Goal: Information Seeking & Learning: Learn about a topic

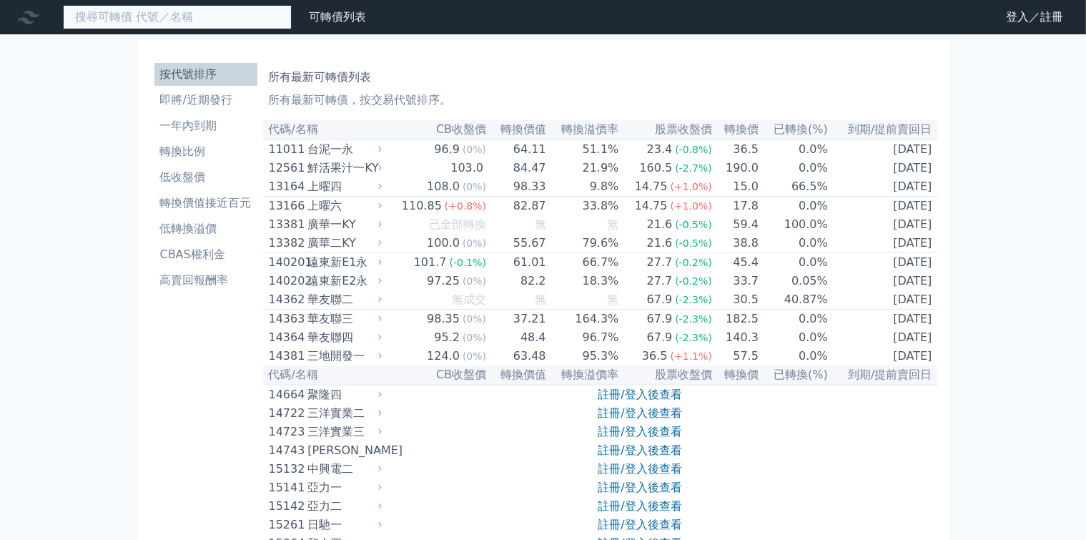
click at [169, 21] on input at bounding box center [177, 17] width 229 height 24
paste input "晶心科"
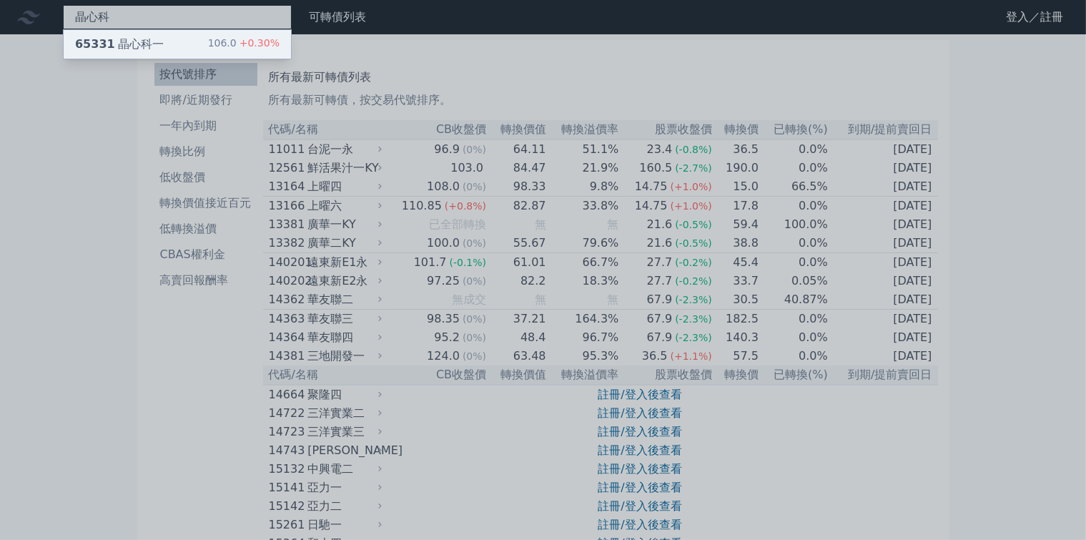
type input "晶心科"
click at [125, 41] on div "65331 晶心科一 106.0 +0.30%" at bounding box center [177, 44] width 227 height 29
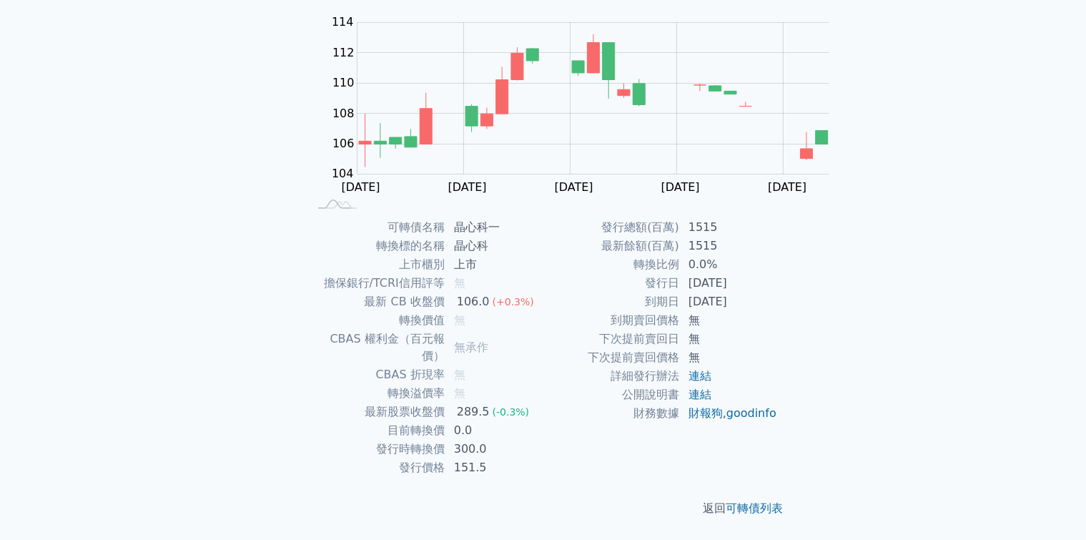
scroll to position [194, 0]
drag, startPoint x: 584, startPoint y: 177, endPoint x: 553, endPoint y: 178, distance: 30.8
click at [544, 218] on tbody "可轉債名稱 晶心科一 轉換標的名稱 晶心科 上市櫃別 上市 擔保銀行/TCRI信用評等 無 最新 CB 收盤價 106.0 (+0.3%) 轉換價值 無 CB…" at bounding box center [426, 347] width 235 height 259
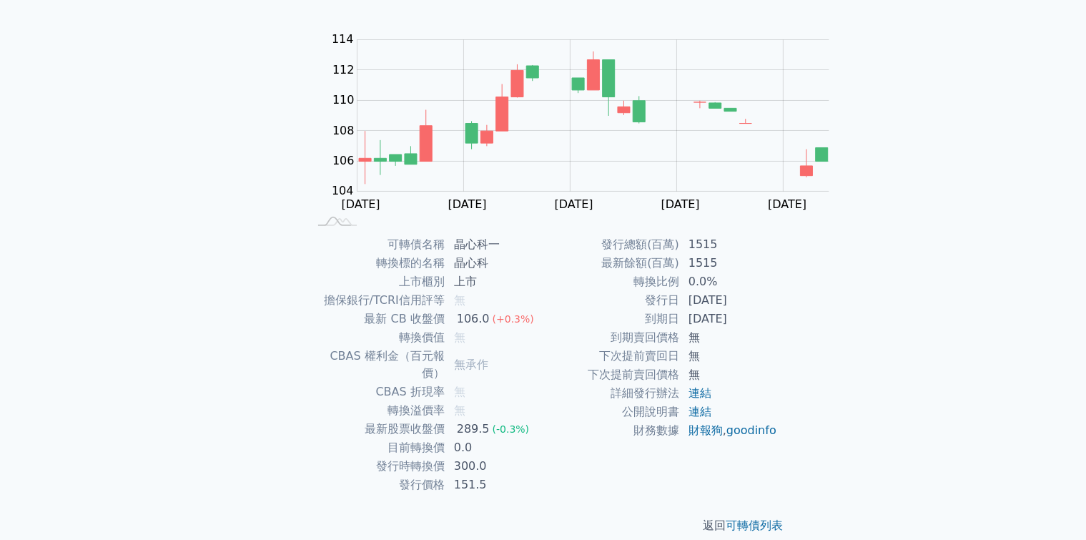
click at [544, 254] on td "晶心科" at bounding box center [495, 263] width 98 height 19
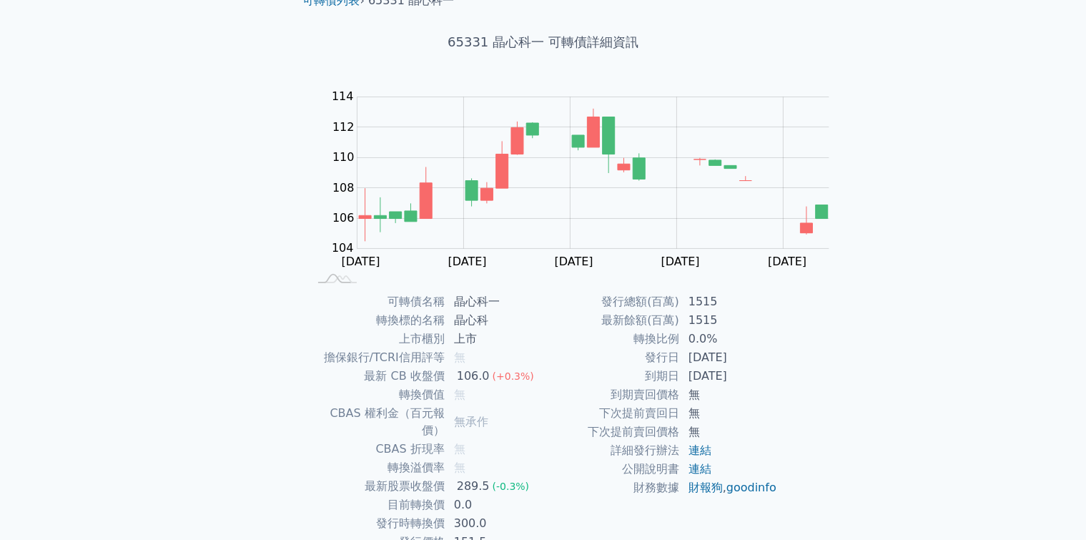
scroll to position [0, 0]
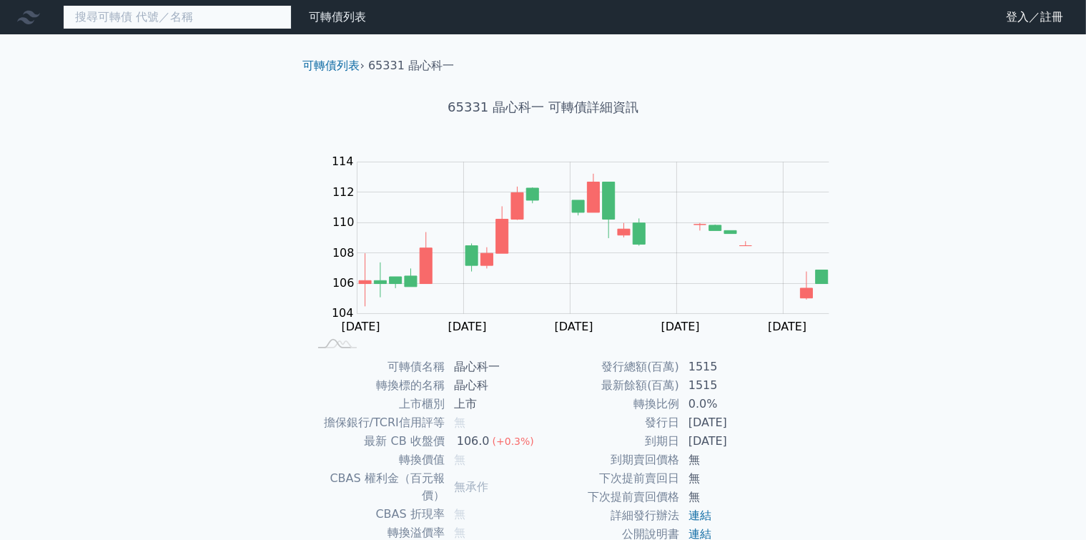
click at [109, 6] on input at bounding box center [177, 17] width 229 height 24
paste input "晶豪科"
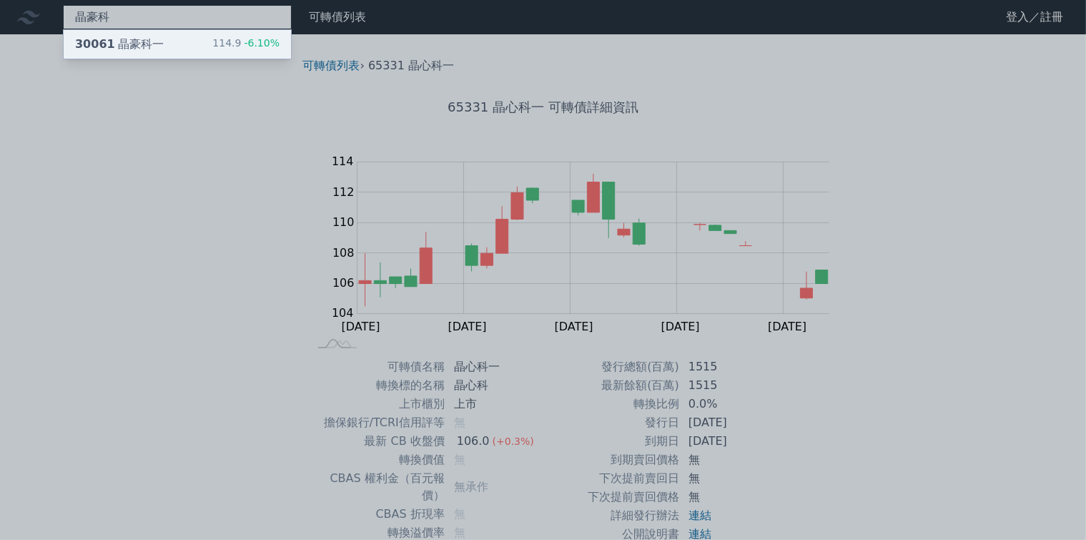
type input "晶豪科"
click at [120, 41] on div "30061 晶豪科一 114.9 -6.10%" at bounding box center [177, 44] width 227 height 29
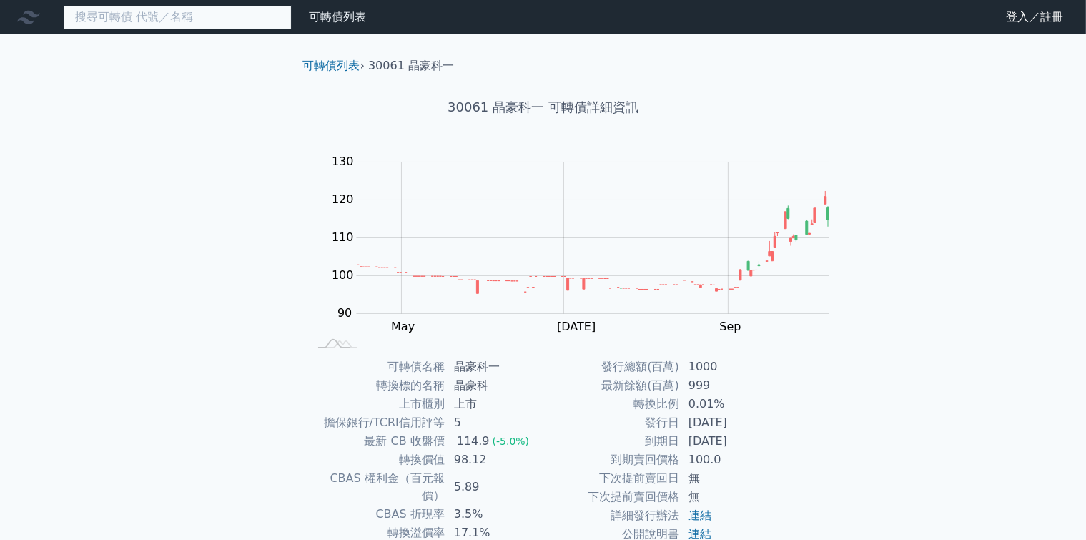
click at [117, 26] on input at bounding box center [177, 17] width 229 height 24
paste input "[PERSON_NAME]"
click at [104, 25] on input "[PERSON_NAME]" at bounding box center [177, 17] width 229 height 24
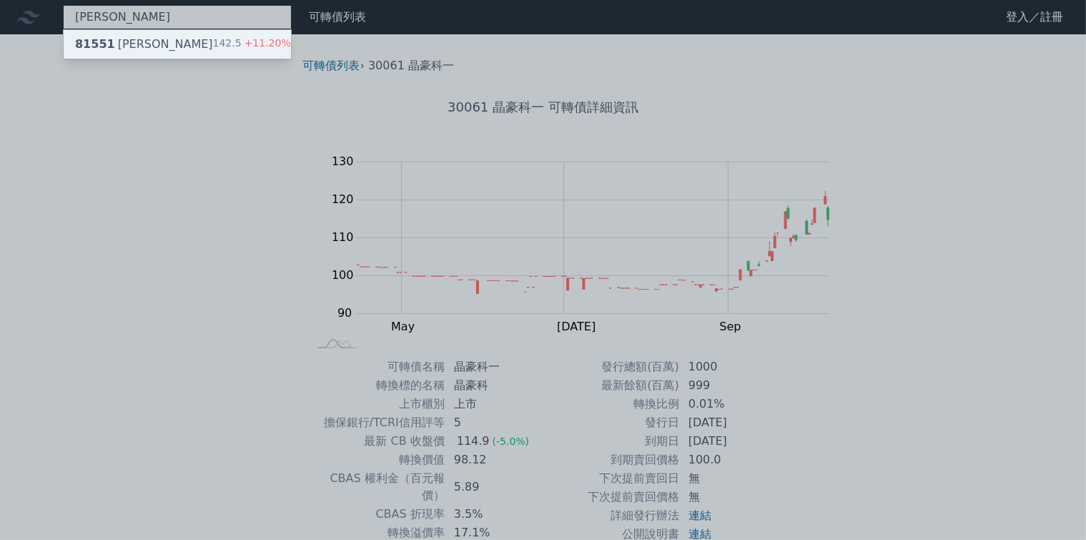
type input "[PERSON_NAME]"
click at [126, 42] on div "81551 [PERSON_NAME] 142.5 +11.20%" at bounding box center [177, 44] width 227 height 29
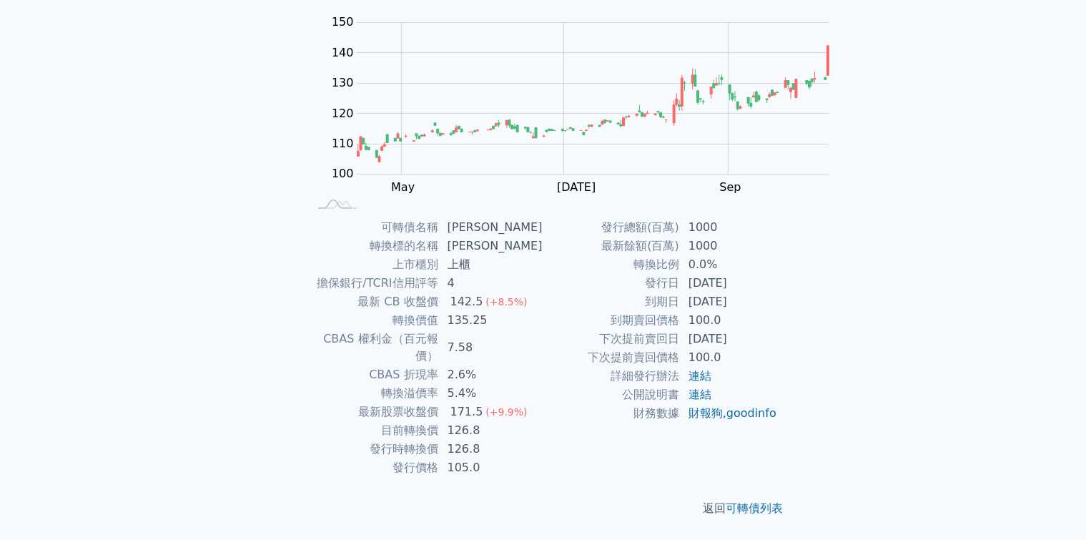
scroll to position [51, 0]
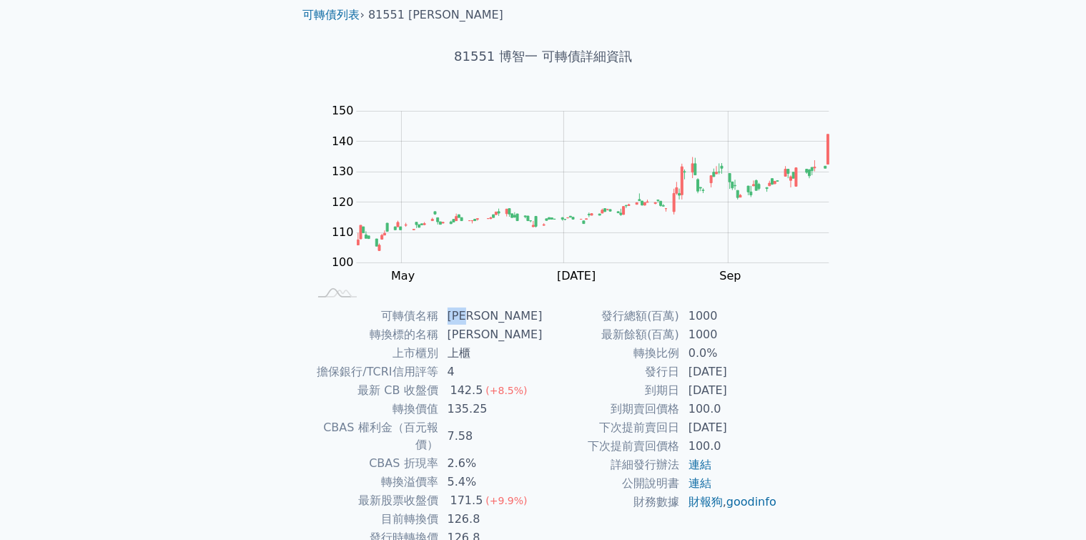
drag, startPoint x: 584, startPoint y: 311, endPoint x: 554, endPoint y: 308, distance: 30.2
click at [544, 308] on td "[PERSON_NAME]" at bounding box center [491, 316] width 104 height 19
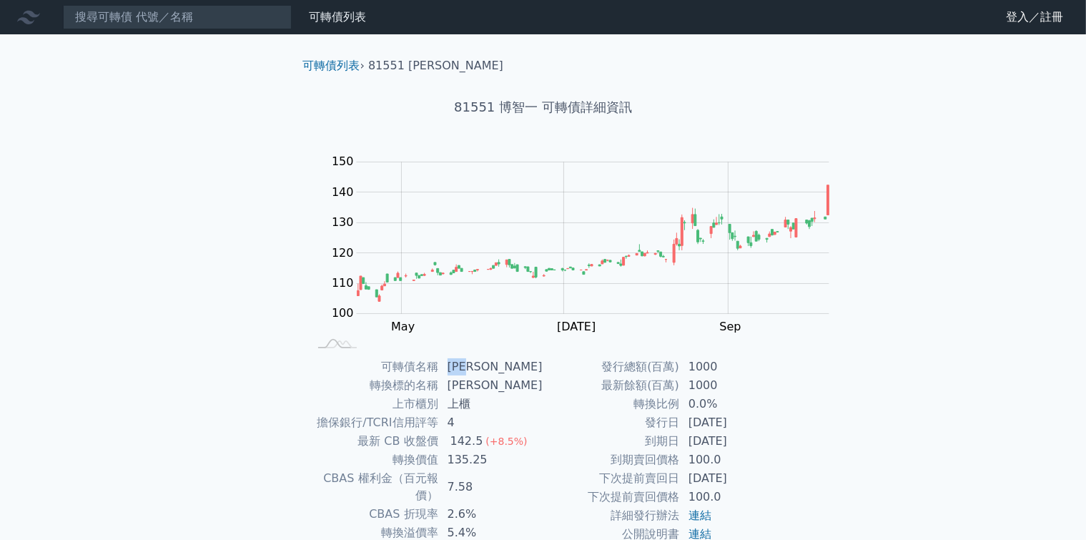
scroll to position [0, 0]
click at [172, 24] on input at bounding box center [177, 17] width 229 height 24
paste input "全球傳動一"
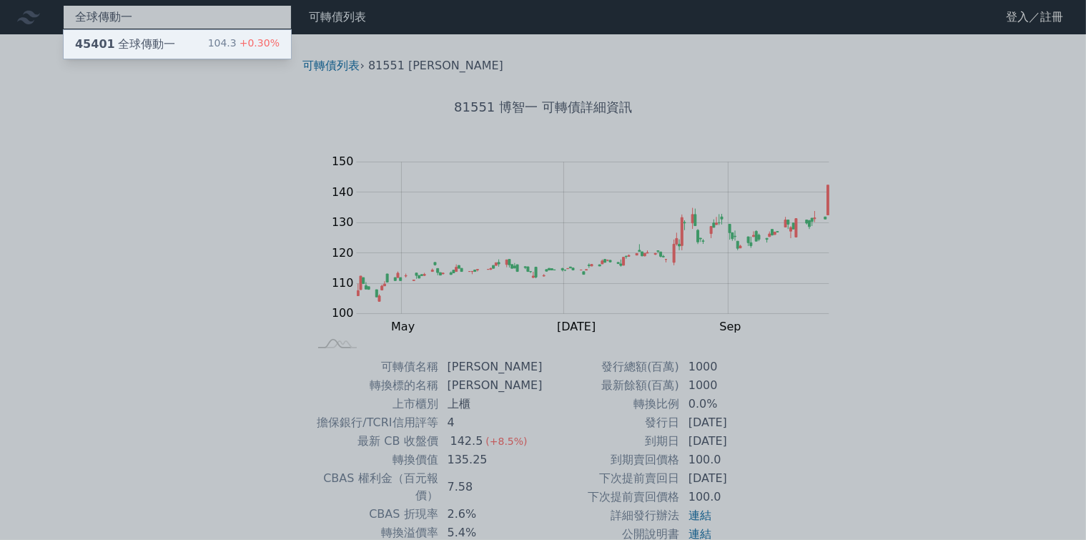
type input "全球傳動一"
click at [123, 36] on div "45401 全球傳動一" at bounding box center [125, 44] width 100 height 17
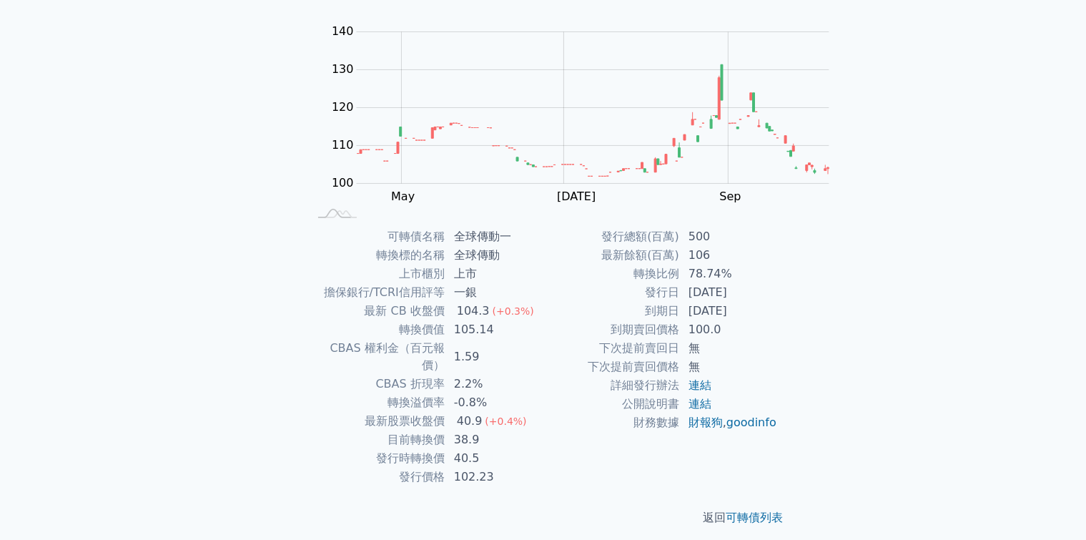
scroll to position [143, 0]
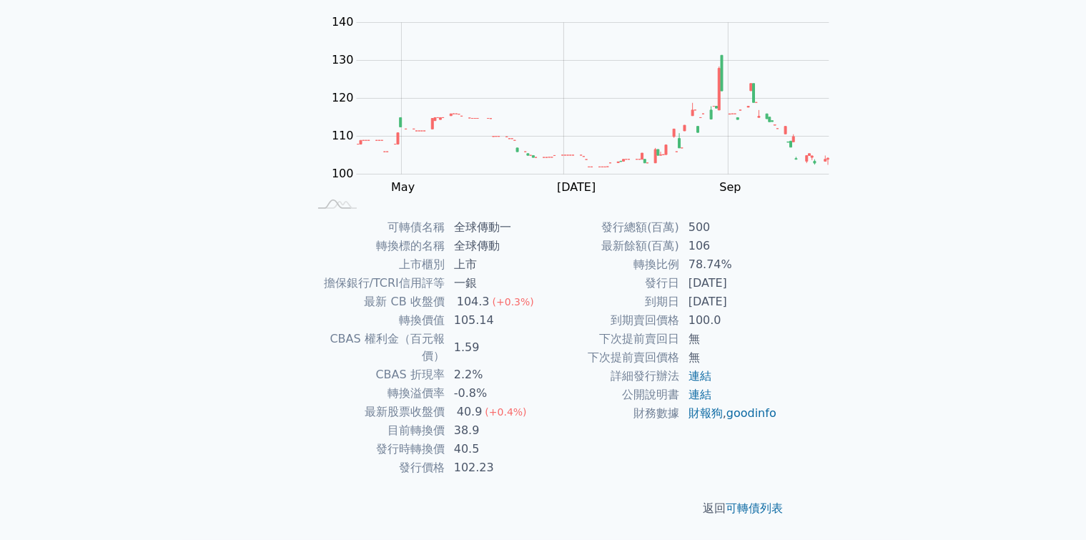
click at [890, 310] on div "可轉債列表 財務數據 可轉債列表 財務數據 登入／註冊 登入／註冊 可轉債列表 › 45401 全球傳動一 45401 全球傳動一 可轉債詳細資訊 Zoom …" at bounding box center [543, 200] width 1086 height 679
click at [680, 311] on td "[DATE]" at bounding box center [729, 302] width 98 height 19
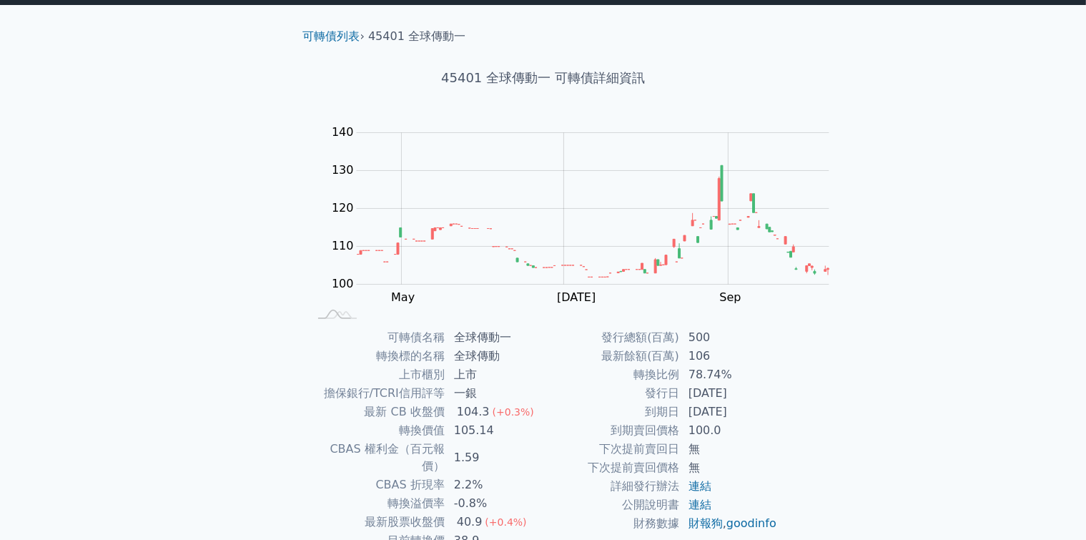
scroll to position [0, 0]
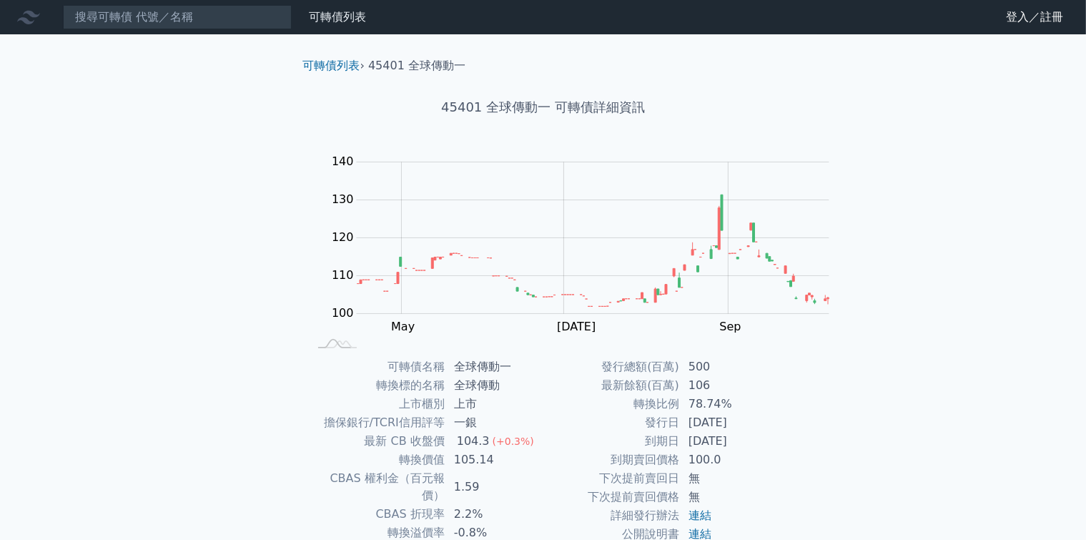
click at [205, 4] on nav "可轉債列表 財務數據 可轉債列表 財務數據 登入／註冊 登入／註冊" at bounding box center [543, 17] width 1086 height 34
click at [175, 13] on input at bounding box center [177, 17] width 229 height 24
paste input "高技一"
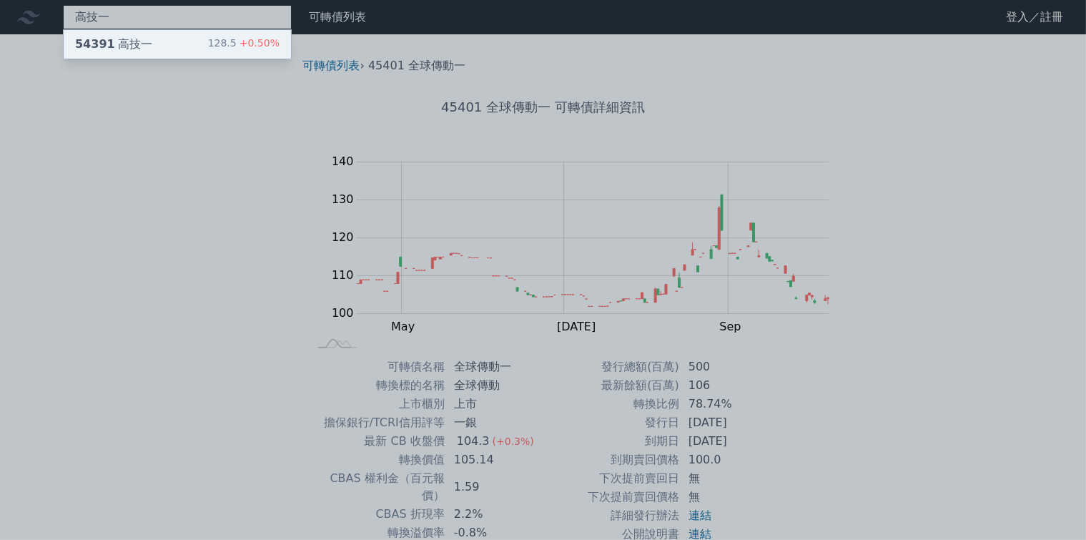
type input "高技一"
click at [105, 39] on div "54391 高技一" at bounding box center [113, 44] width 77 height 17
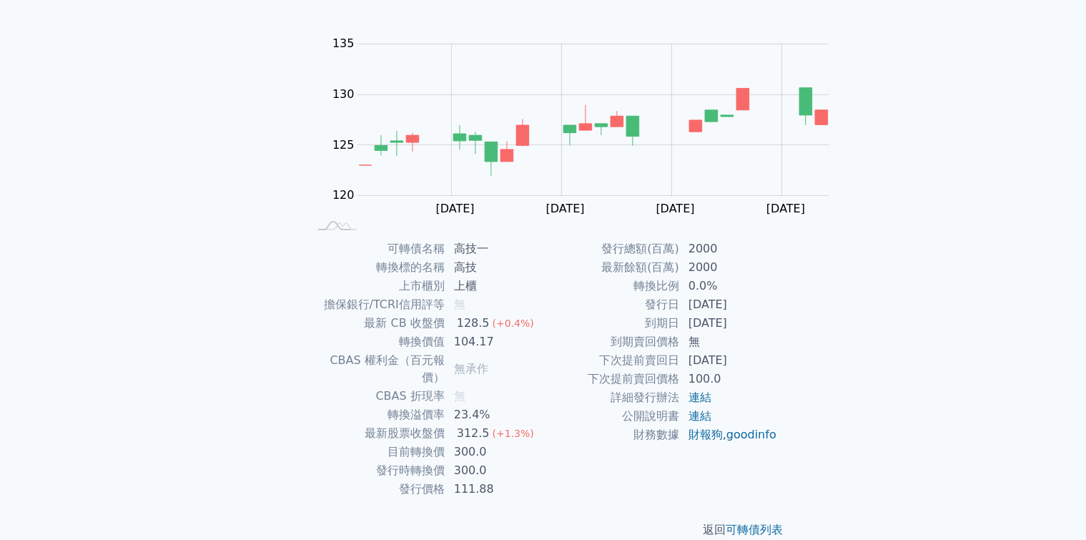
scroll to position [143, 0]
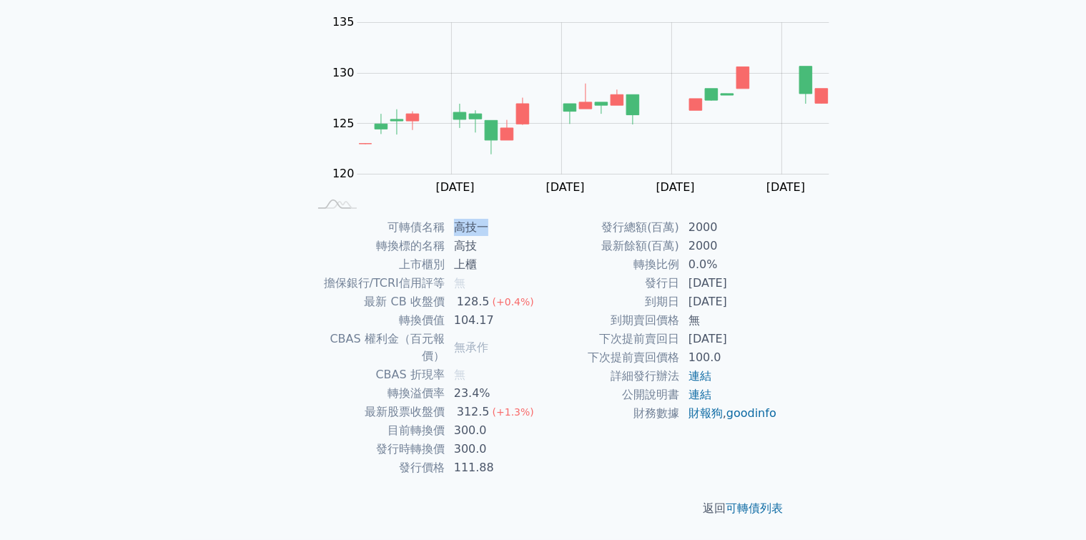
drag, startPoint x: 554, startPoint y: 220, endPoint x: 629, endPoint y: 219, distance: 74.4
click at [544, 219] on td "高技一" at bounding box center [495, 227] width 98 height 19
drag, startPoint x: 569, startPoint y: 220, endPoint x: 542, endPoint y: 216, distance: 26.7
click at [542, 218] on tr "可轉債名稱 高技一" at bounding box center [426, 227] width 235 height 19
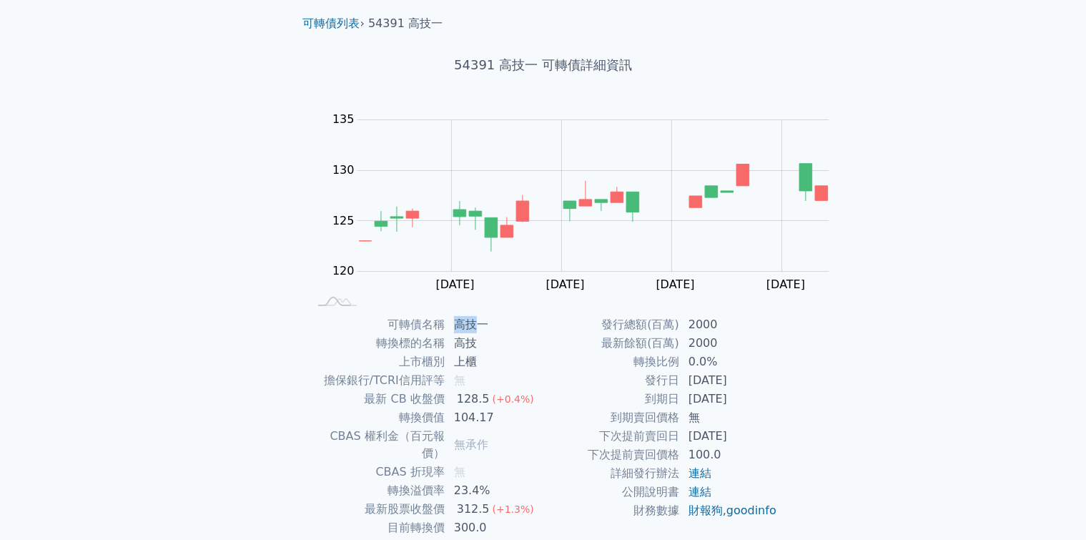
scroll to position [0, 0]
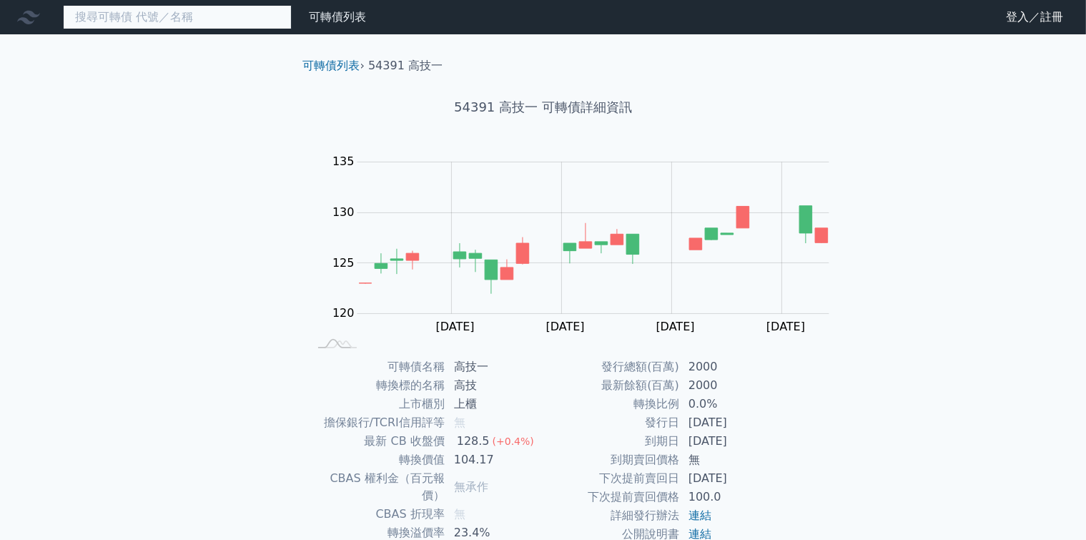
click at [71, 9] on input at bounding box center [177, 17] width 229 height 24
paste input "醣聯"
type input "醣聯"
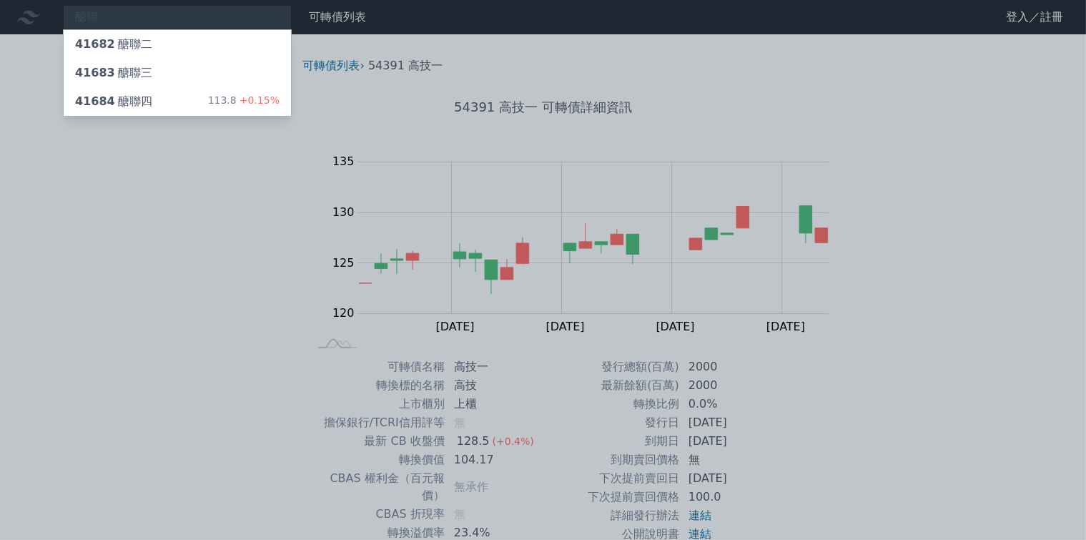
click at [114, 24] on div at bounding box center [543, 270] width 1086 height 540
click at [126, 19] on div "醣聯 41682 醣聯二 41683 醣聯三 41684 醣聯四 113.8 +0.15%" at bounding box center [177, 17] width 229 height 24
click at [124, 90] on div "41684 醣聯四 113.8 +0.15%" at bounding box center [177, 101] width 227 height 29
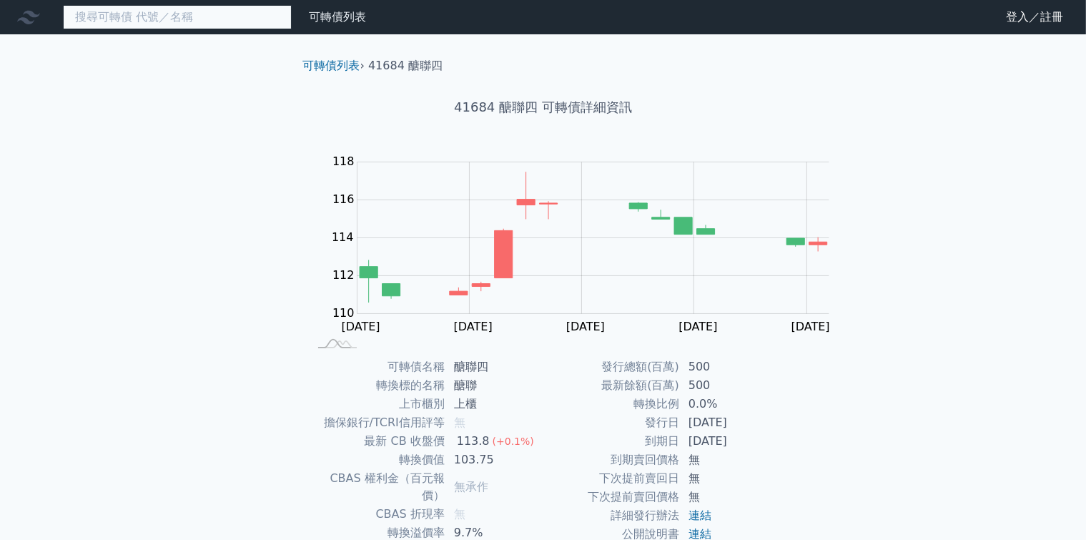
click at [80, 19] on input at bounding box center [177, 17] width 229 height 24
paste input "家登四"
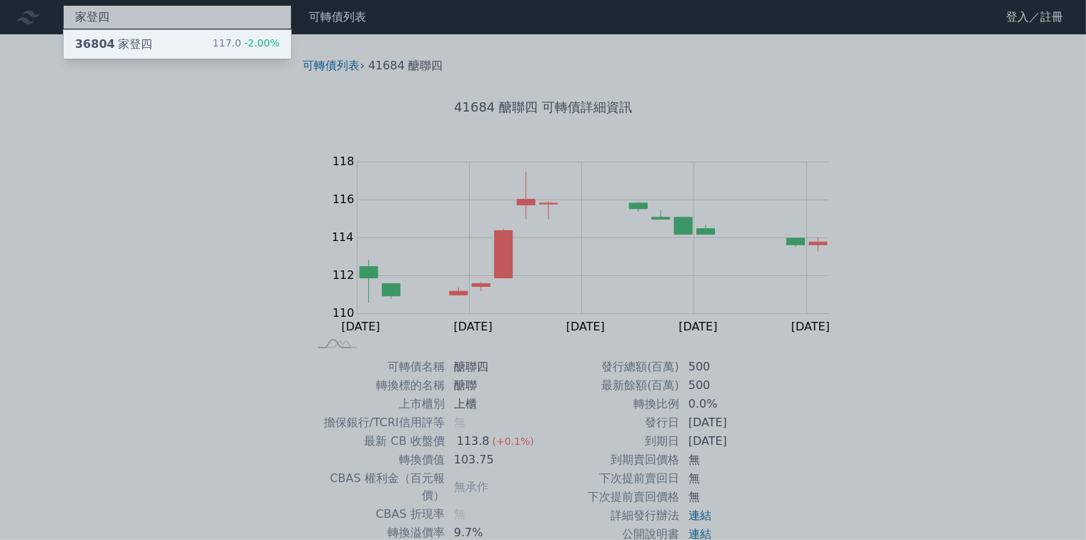
type input "家登四"
click at [154, 50] on div "36804 家登四 117.0 -2.00%" at bounding box center [177, 44] width 227 height 29
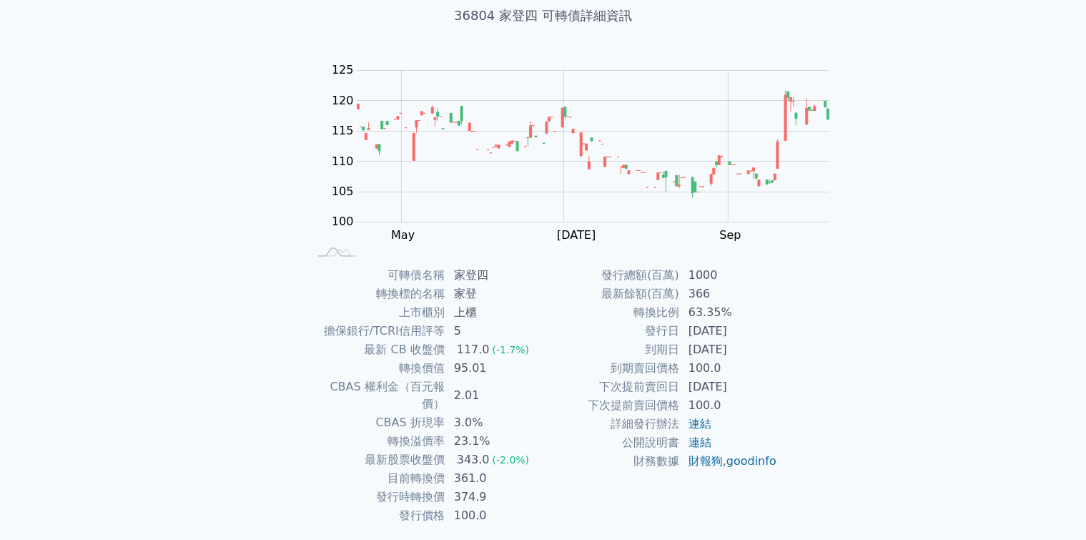
scroll to position [215, 0]
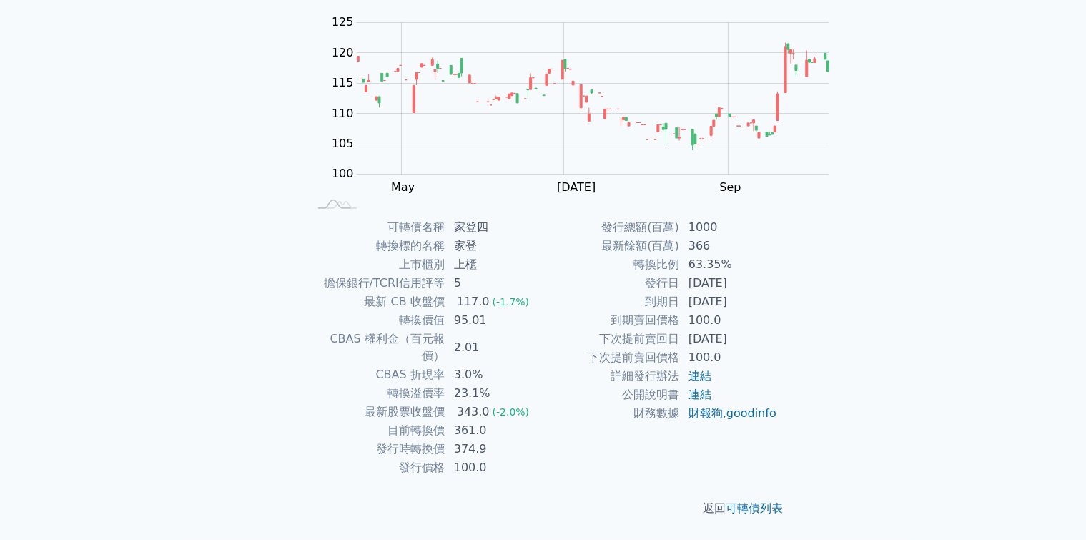
click at [446, 384] on td "轉換溢價率" at bounding box center [377, 393] width 137 height 19
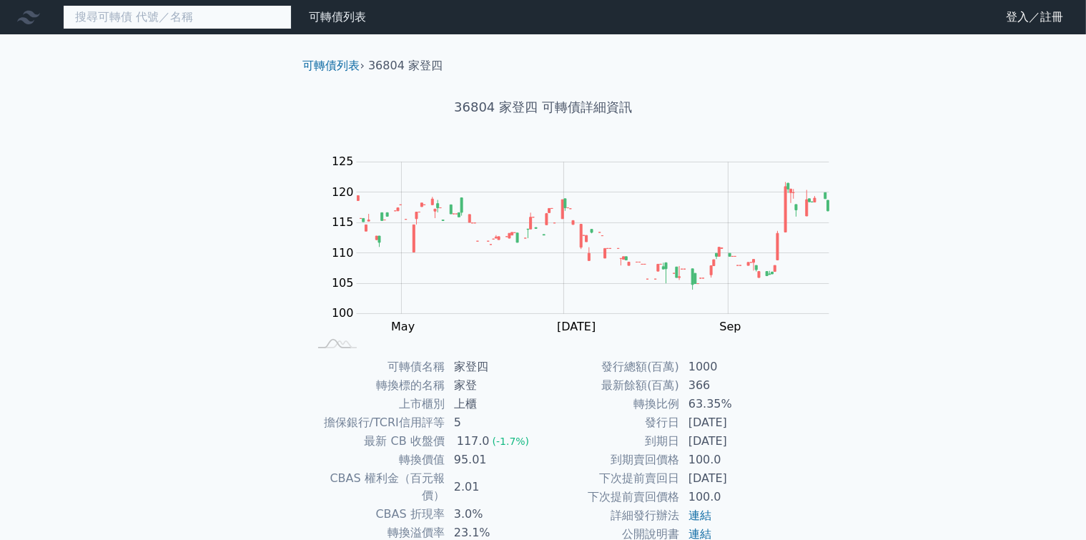
click at [127, 27] on input at bounding box center [177, 17] width 229 height 24
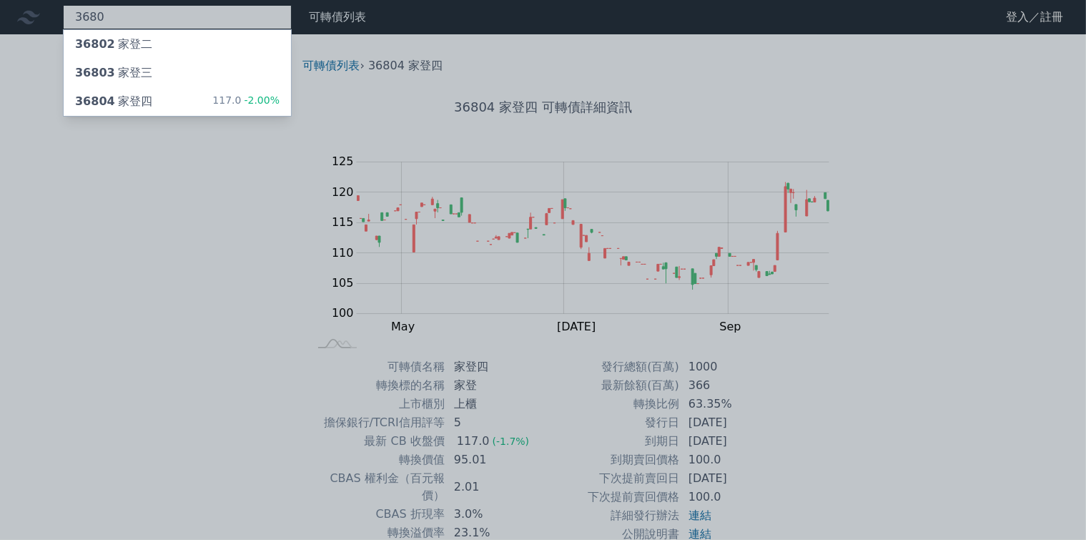
type input "3680"
click at [132, 248] on div at bounding box center [543, 270] width 1086 height 540
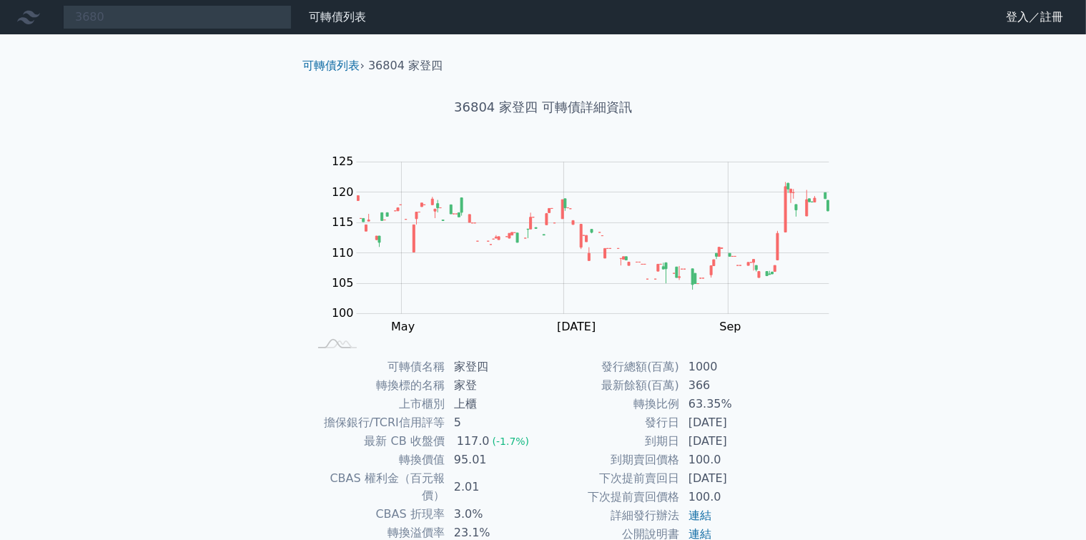
click at [33, 18] on icon at bounding box center [28, 17] width 23 height 23
click at [22, 18] on icon at bounding box center [28, 17] width 23 height 23
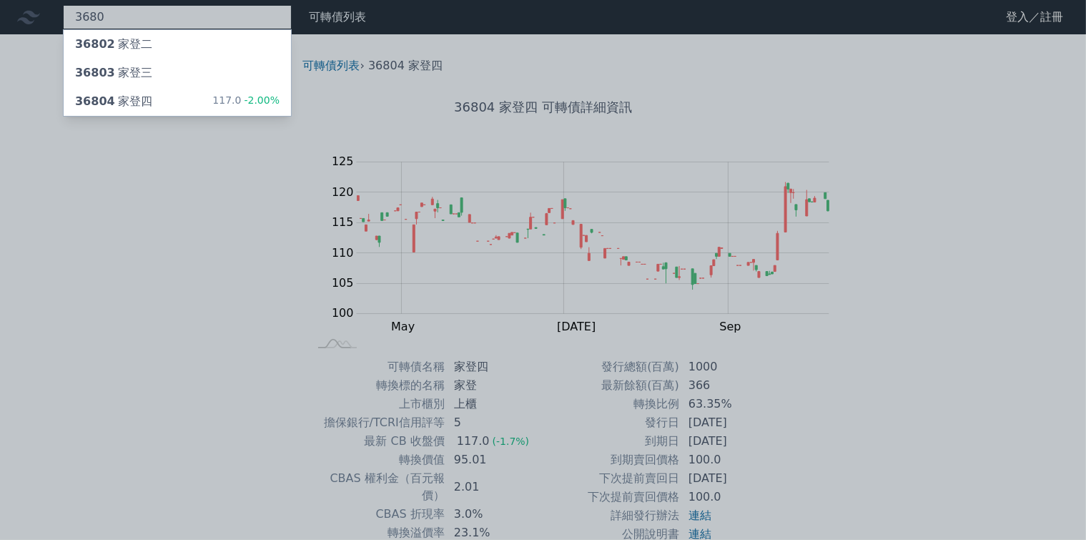
click at [106, 18] on div "3680 36802 家登二 36803 家登三 36804 家登四 117.0 -2.00%" at bounding box center [177, 17] width 229 height 24
